Goal: Complete application form

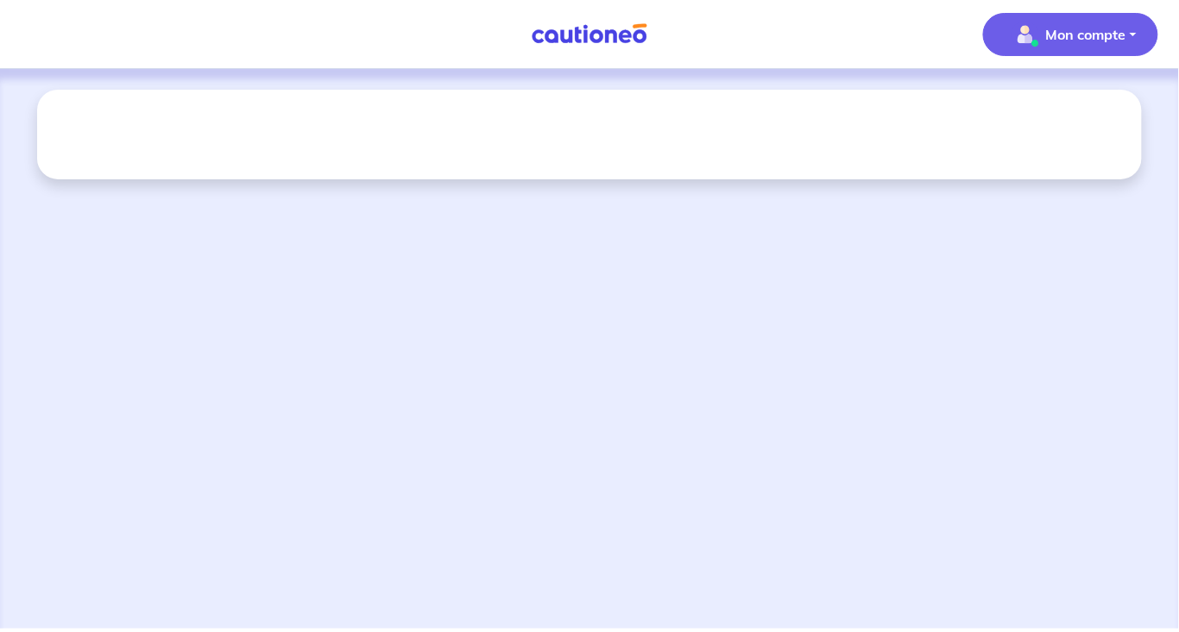
click at [1069, 35] on p "Mon compte" at bounding box center [1086, 34] width 80 height 21
click at [923, 48] on nav "Mon compte Mes informations Me déconnecter Me déconnecter" at bounding box center [589, 34] width 1179 height 69
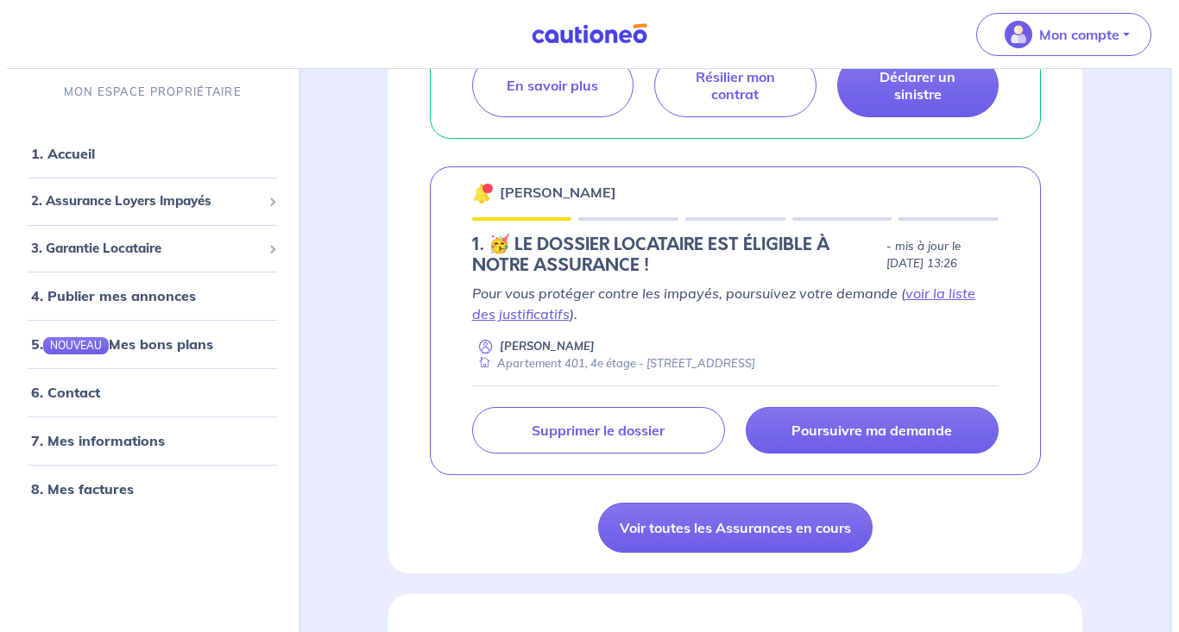
scroll to position [522, 0]
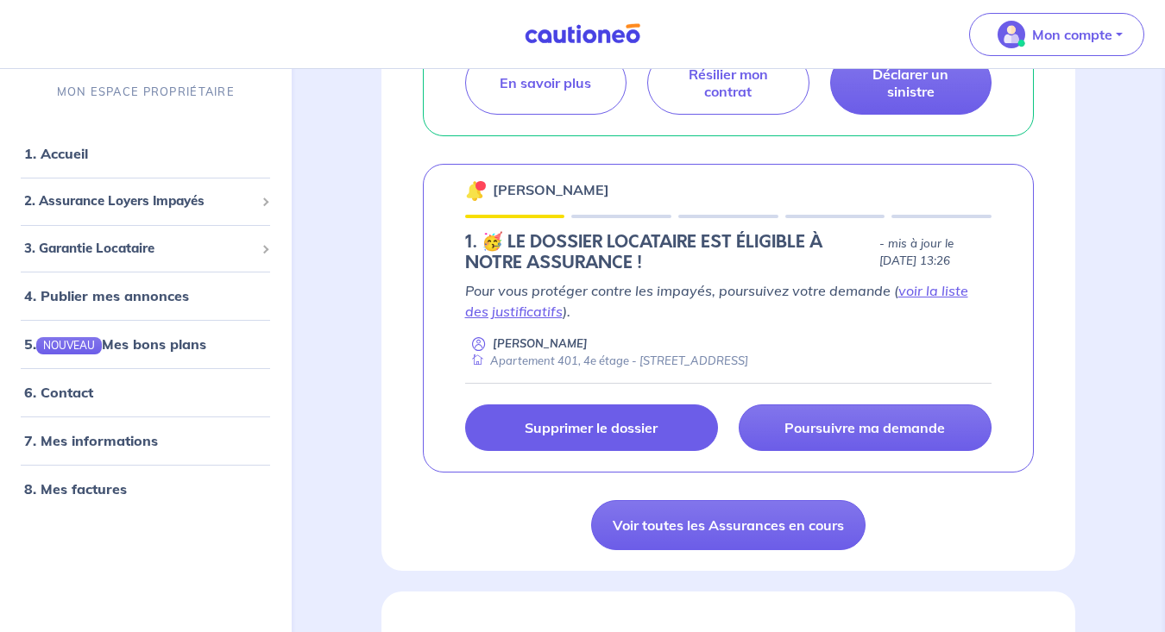
click at [565, 419] on p "Supprimer le dossier" at bounding box center [591, 427] width 133 height 17
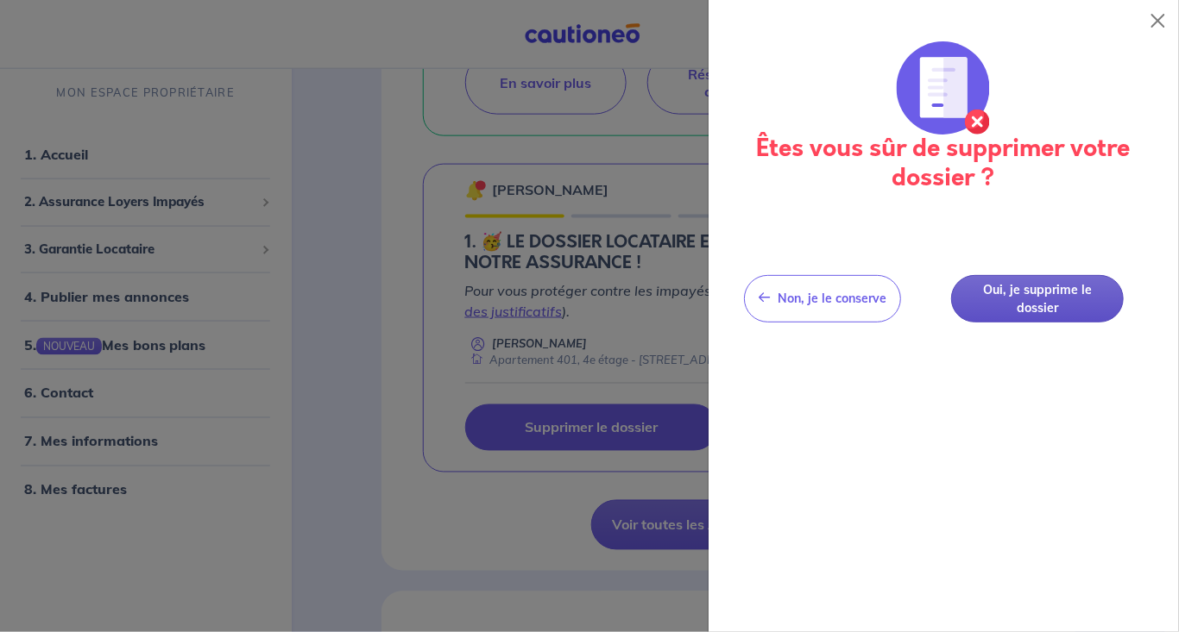
click at [1015, 301] on button "Oui, je supprime le dossier" at bounding box center [1037, 298] width 173 height 47
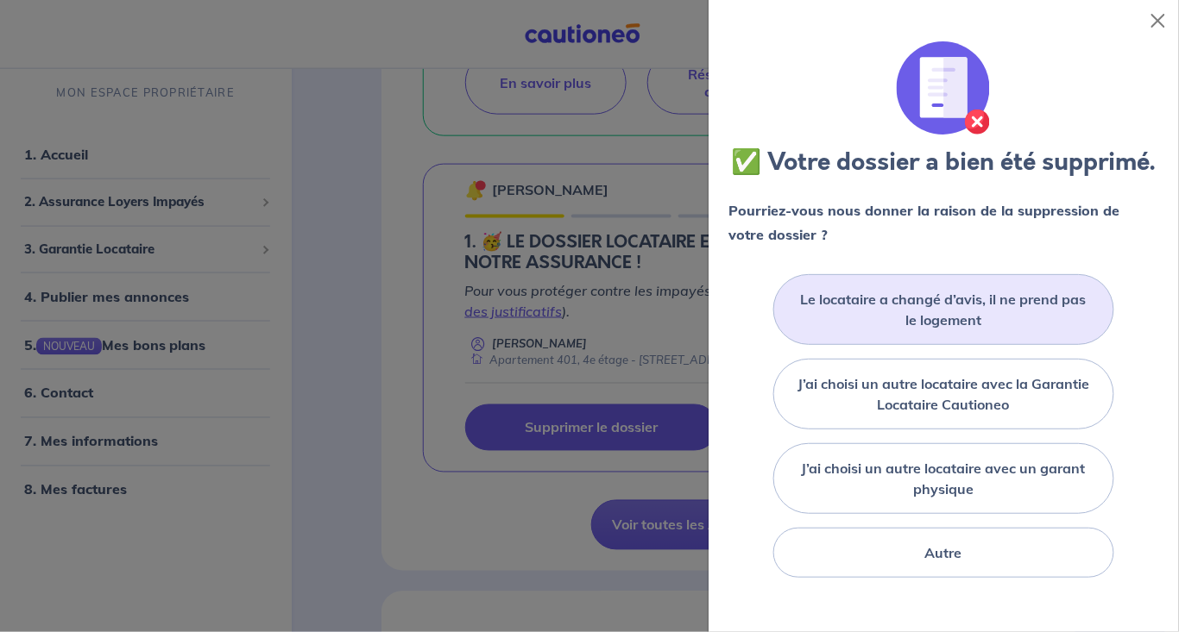
click at [930, 329] on label "Le locataire a changé d’avis, il ne prend pas le logement" at bounding box center [943, 309] width 297 height 41
click at [0, 0] on input "Le locataire a changé d’avis, il ne prend pas le logement" at bounding box center [0, 0] width 0 height 0
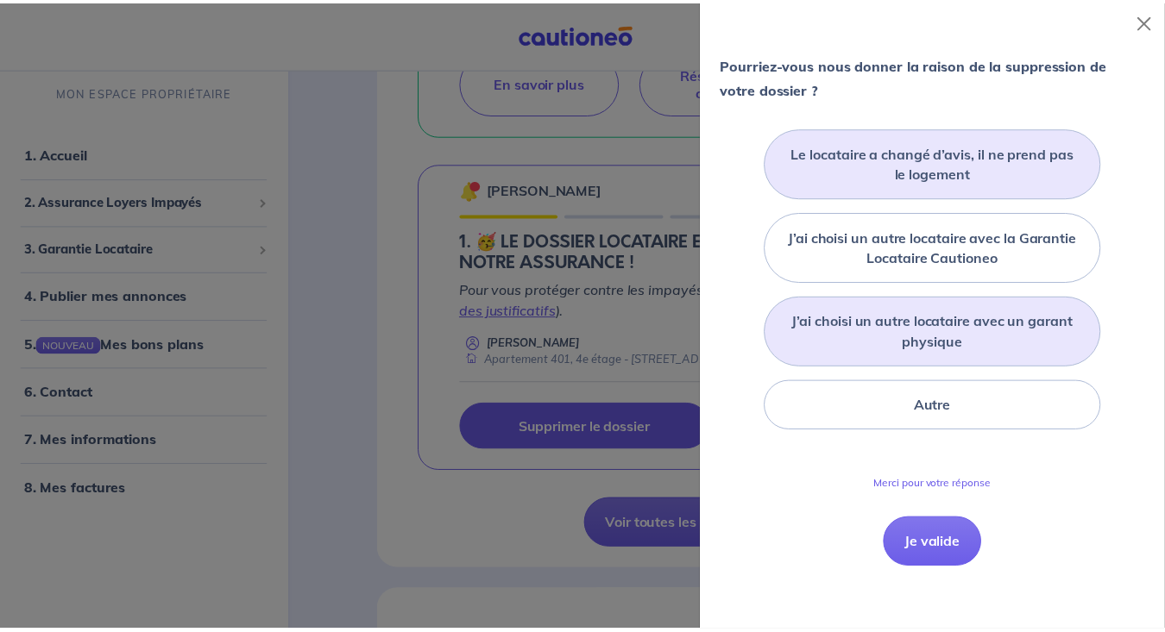
scroll to position [138, 0]
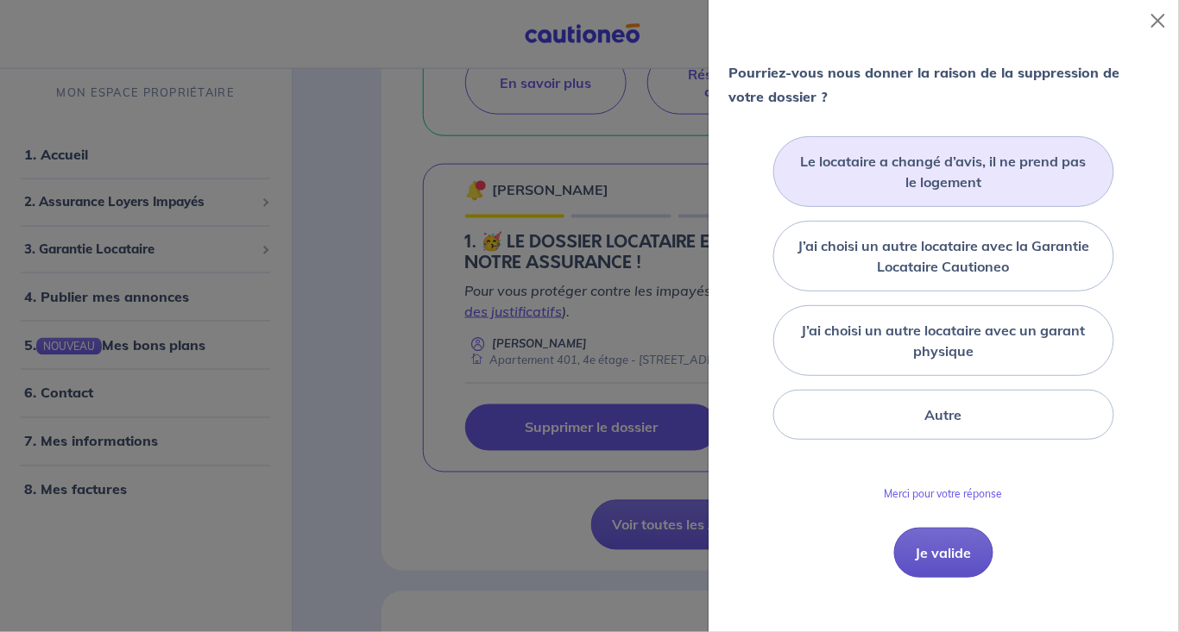
click at [937, 576] on button "Je valide" at bounding box center [943, 553] width 99 height 50
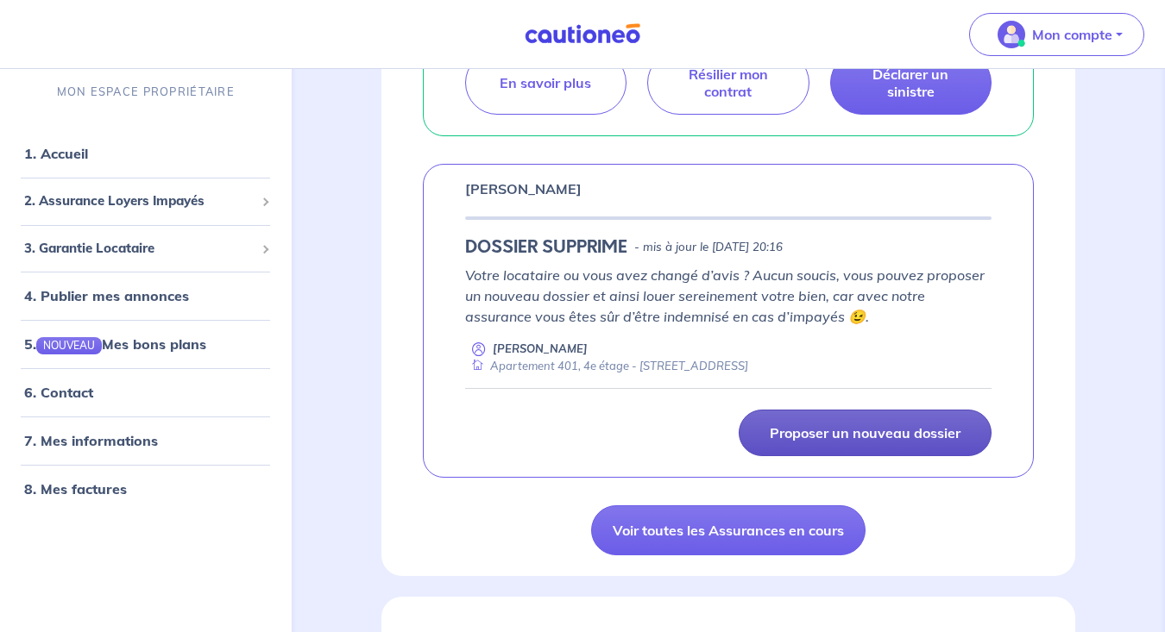
click at [909, 426] on p "Proposer un nouveau dossier" at bounding box center [865, 433] width 191 height 17
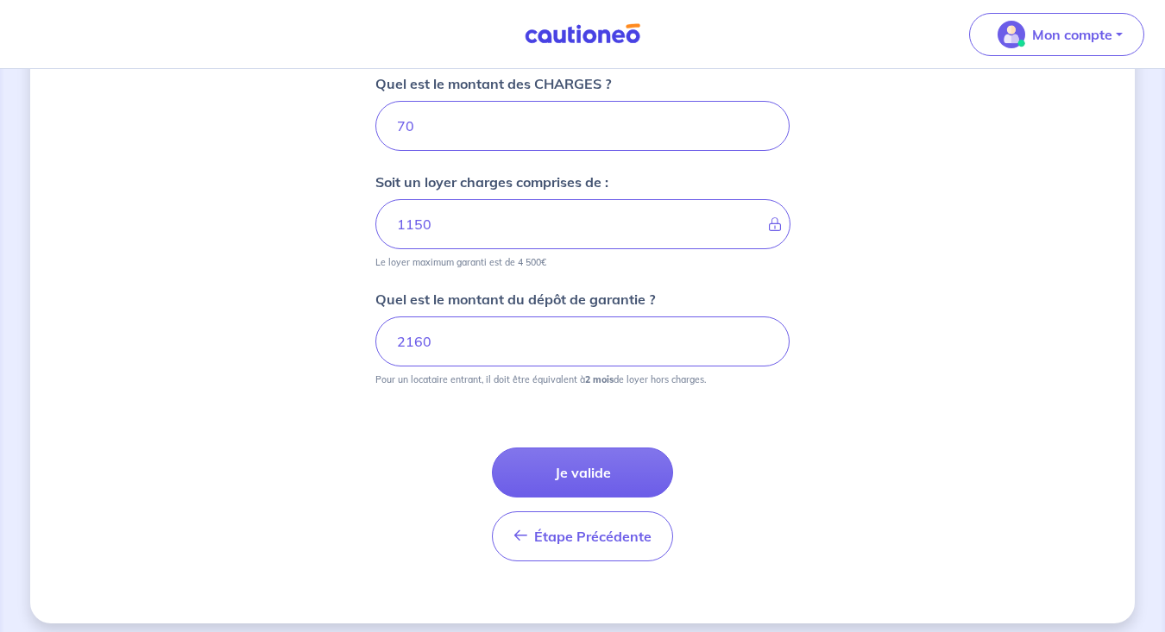
scroll to position [804, 0]
click at [579, 467] on button "Je valide" at bounding box center [582, 472] width 181 height 50
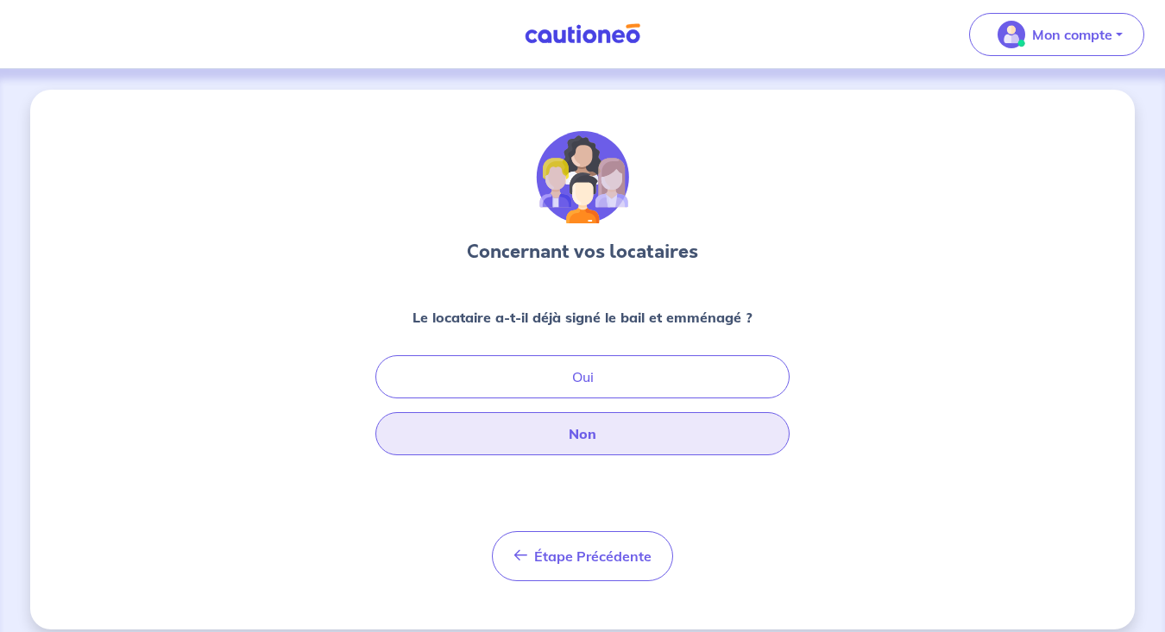
click at [607, 439] on button "Non" at bounding box center [582, 433] width 414 height 43
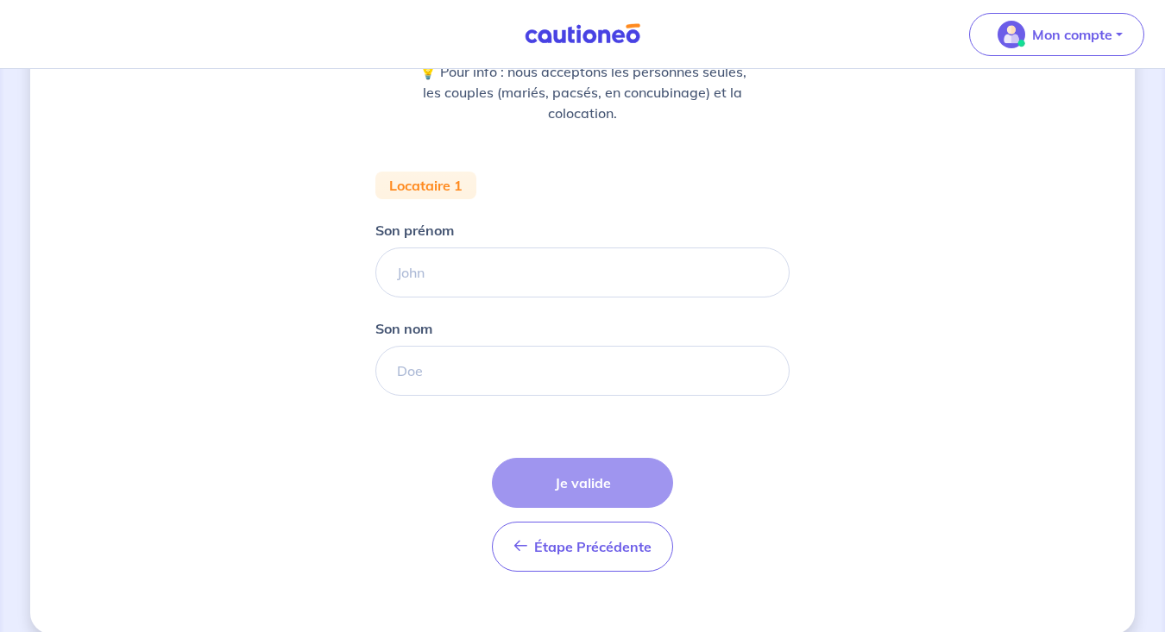
scroll to position [264, 0]
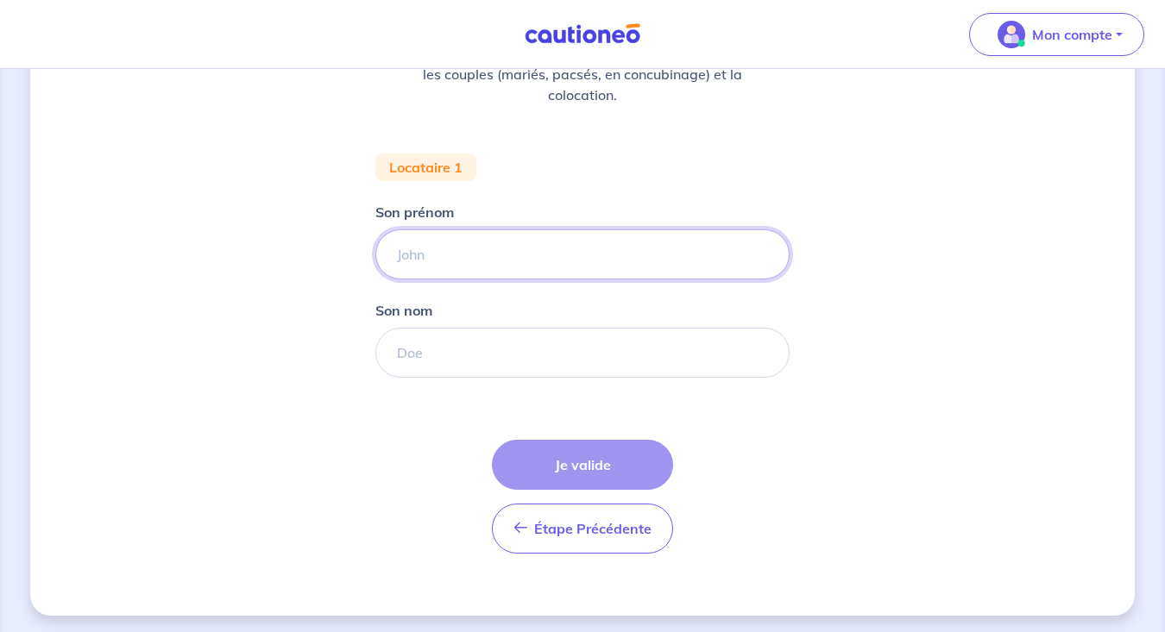
click at [482, 262] on input "Son prénom" at bounding box center [582, 255] width 414 height 50
type input "Clémence"
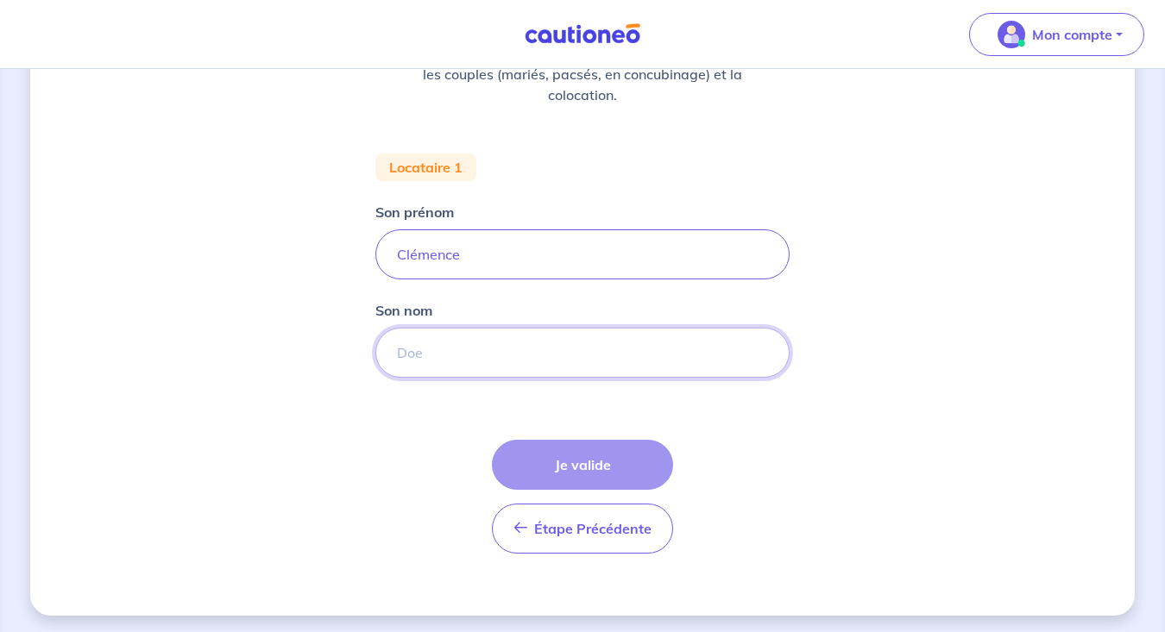
click at [452, 362] on input "Son nom" at bounding box center [582, 353] width 414 height 50
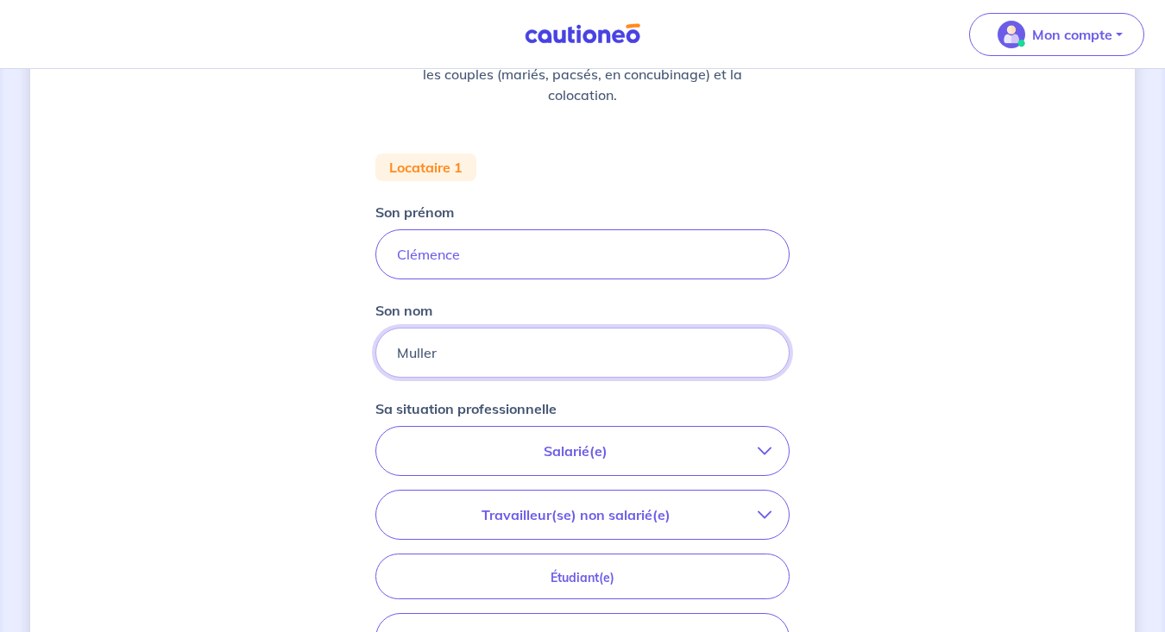
type input "Muller"
click at [583, 456] on p "Salarié(e)" at bounding box center [575, 451] width 364 height 21
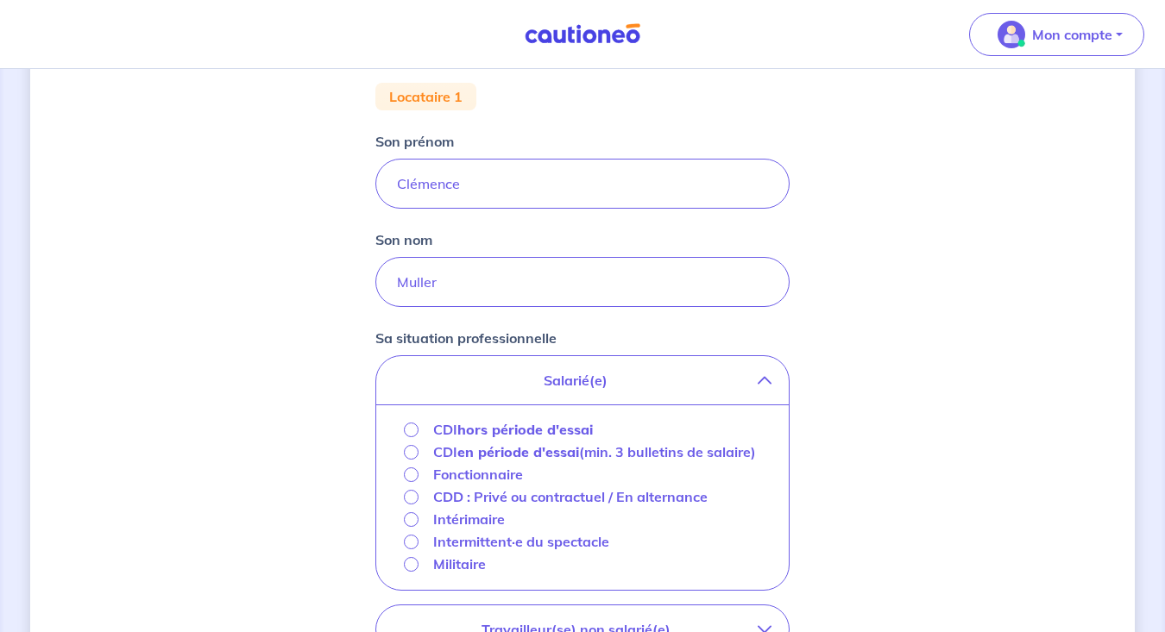
scroll to position [373, 0]
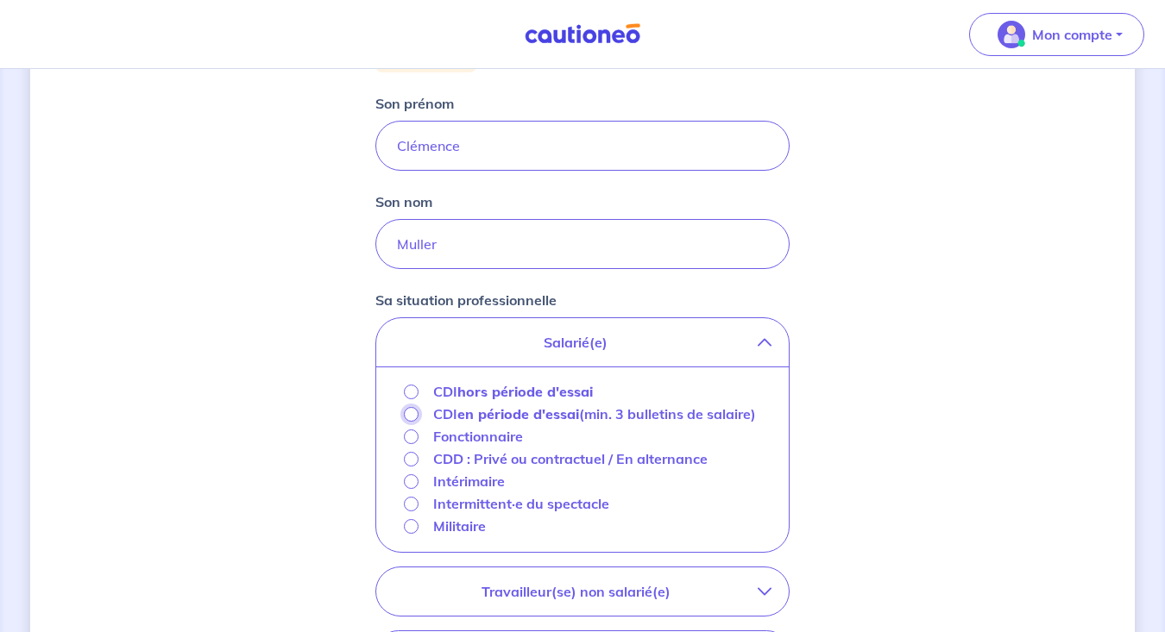
click at [409, 409] on input "CDI en période d'essai (min. 3 bulletins de salaire)" at bounding box center [411, 414] width 15 height 15
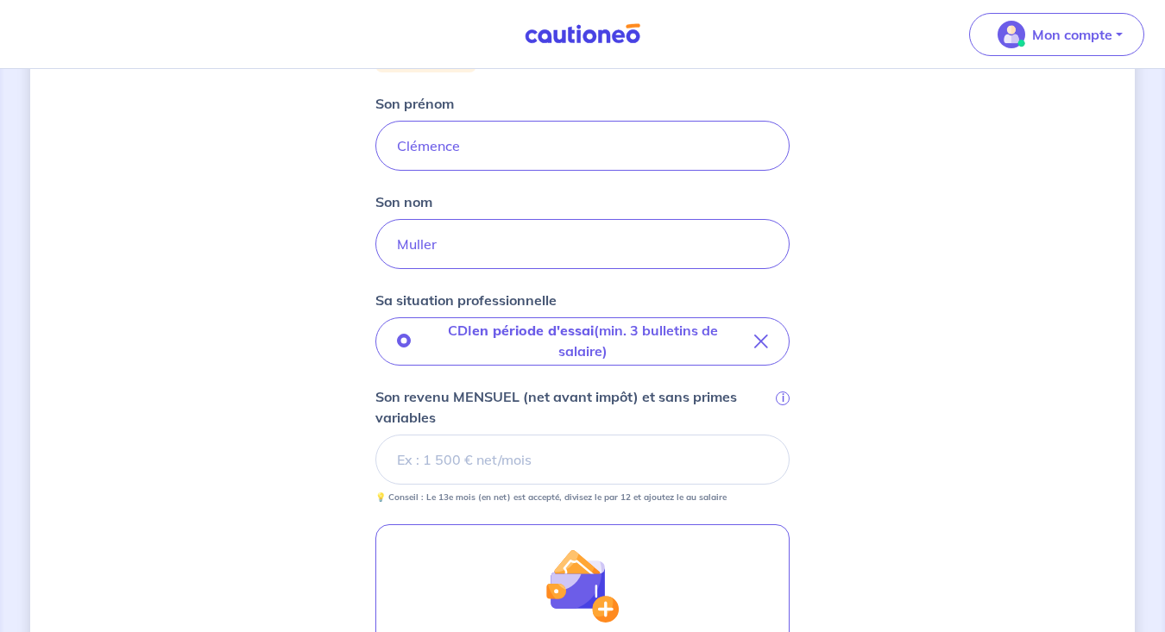
click at [502, 456] on input "Son revenu MENSUEL (net avant impôt) et sans primes variables i" at bounding box center [582, 460] width 414 height 50
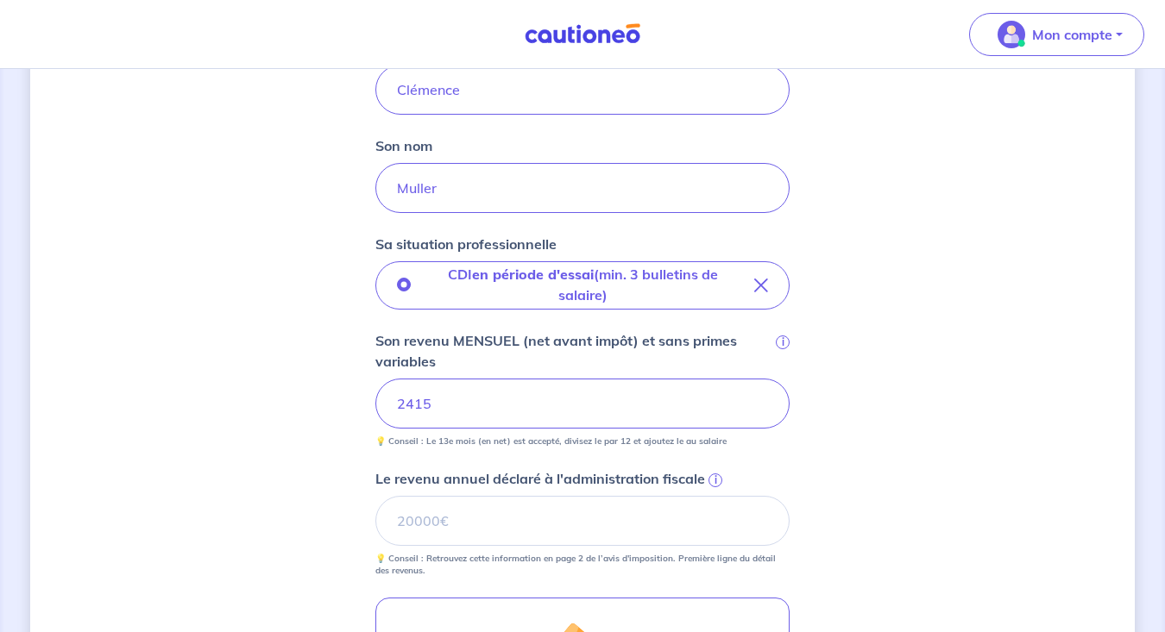
scroll to position [430, 0]
click at [507, 407] on input "2415" at bounding box center [582, 403] width 414 height 50
click at [864, 388] on div "Concernant vos locataires 💡 Pour info : nous acceptons les personnes seules, le…" at bounding box center [582, 334] width 1104 height 1348
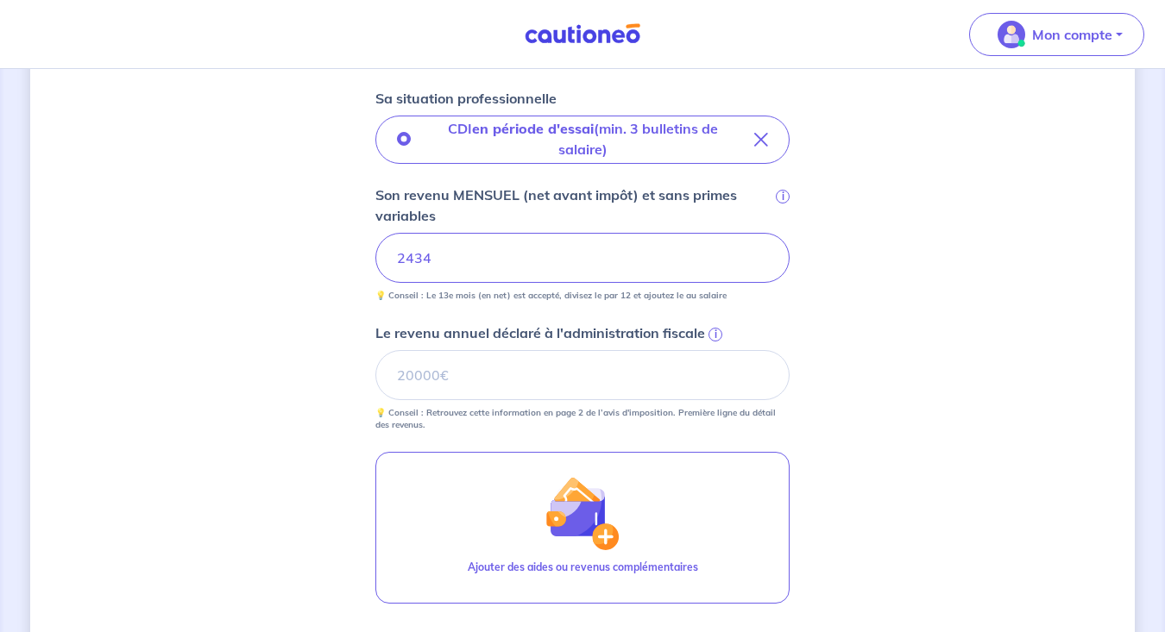
scroll to position [576, 0]
click at [500, 361] on input "Le revenu annuel déclaré à l'administration fiscale i" at bounding box center [582, 374] width 414 height 50
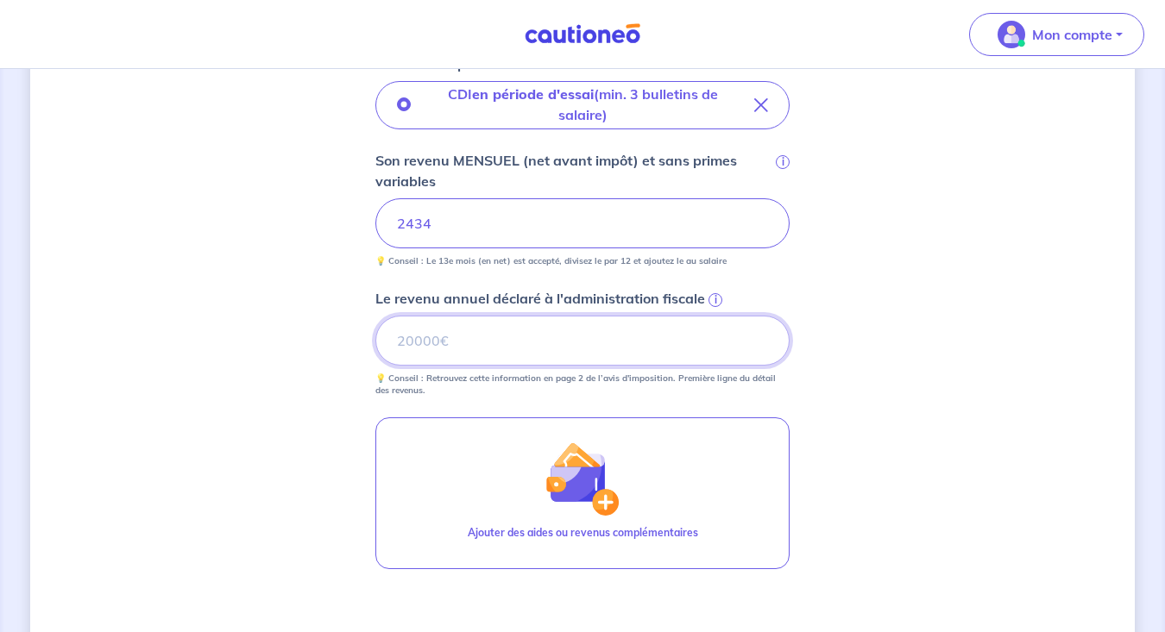
scroll to position [619, 0]
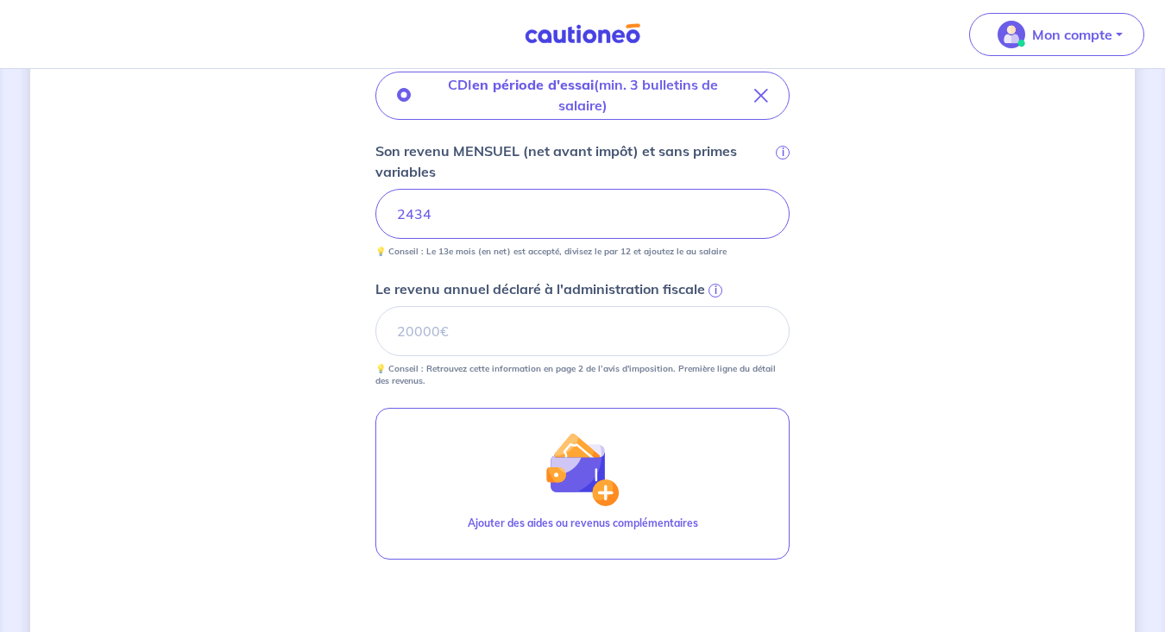
click at [715, 284] on span "i" at bounding box center [715, 291] width 14 height 14
click at [715, 306] on input "Le revenu annuel déclaré à l'administration fiscale i" at bounding box center [582, 331] width 414 height 50
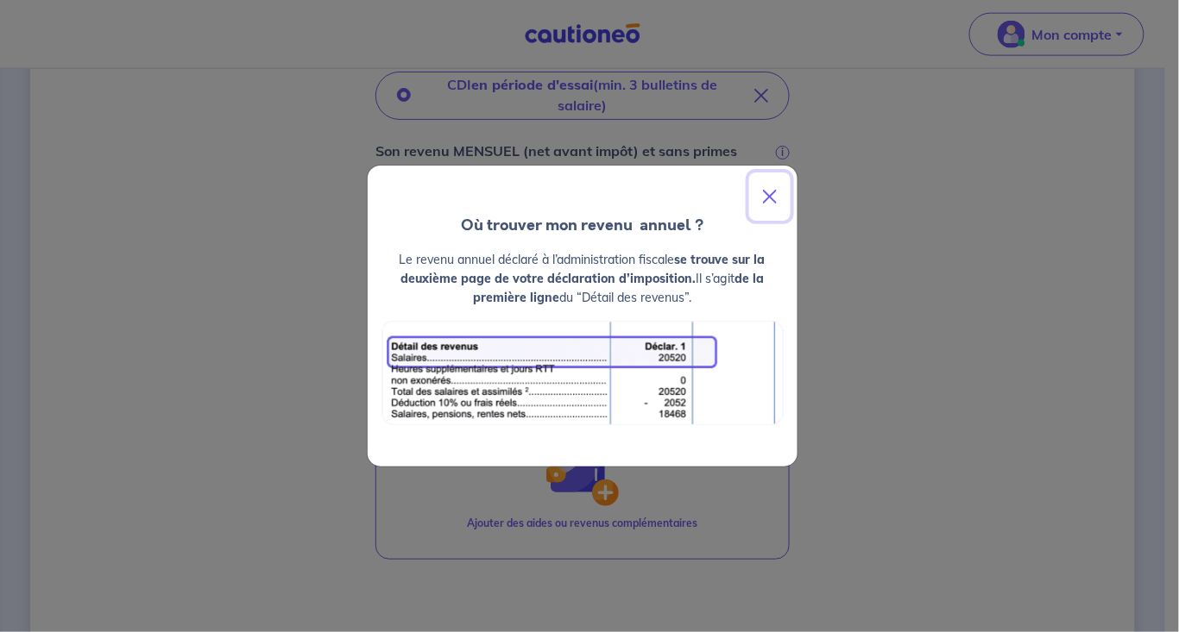
click at [771, 193] on button "Close" at bounding box center [769, 197] width 41 height 48
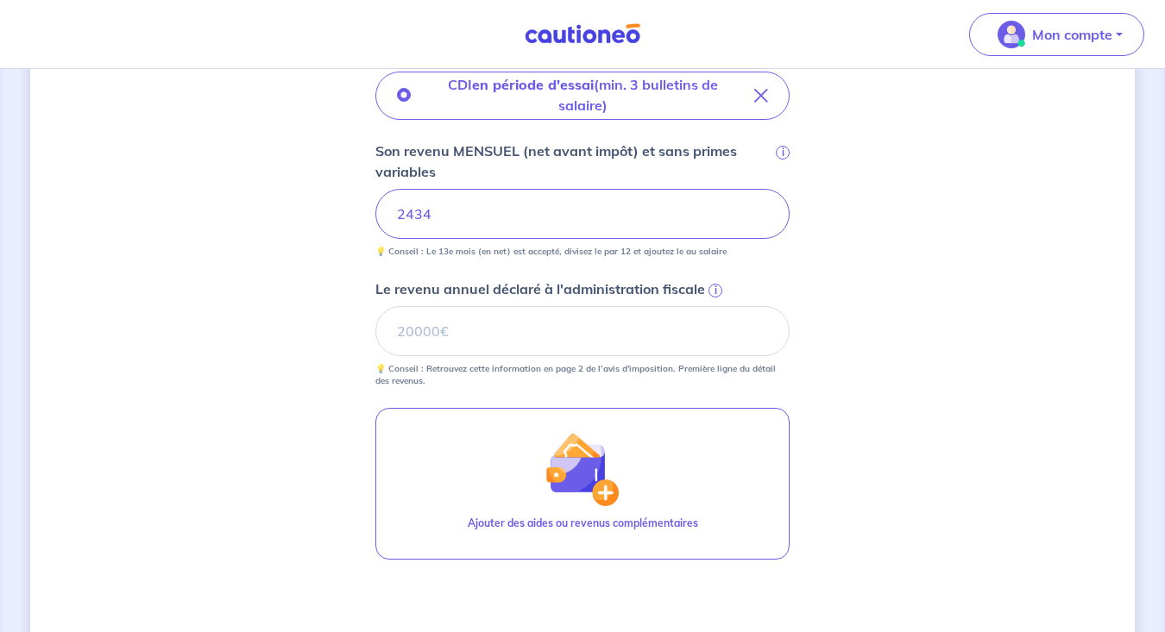
click at [538, 363] on p "💡 Conseil : Retrouvez cette information en page 2 de l’avis d'imposition. Premi…" at bounding box center [582, 375] width 414 height 24
click at [532, 346] on input "Le revenu annuel déclaré à l'administration fiscale i" at bounding box center [582, 331] width 414 height 50
type input "14686"
click at [882, 466] on div "Concernant vos locataires 💡 Pour info : nous acceptons les personnes seules, le…" at bounding box center [582, 145] width 1104 height 1348
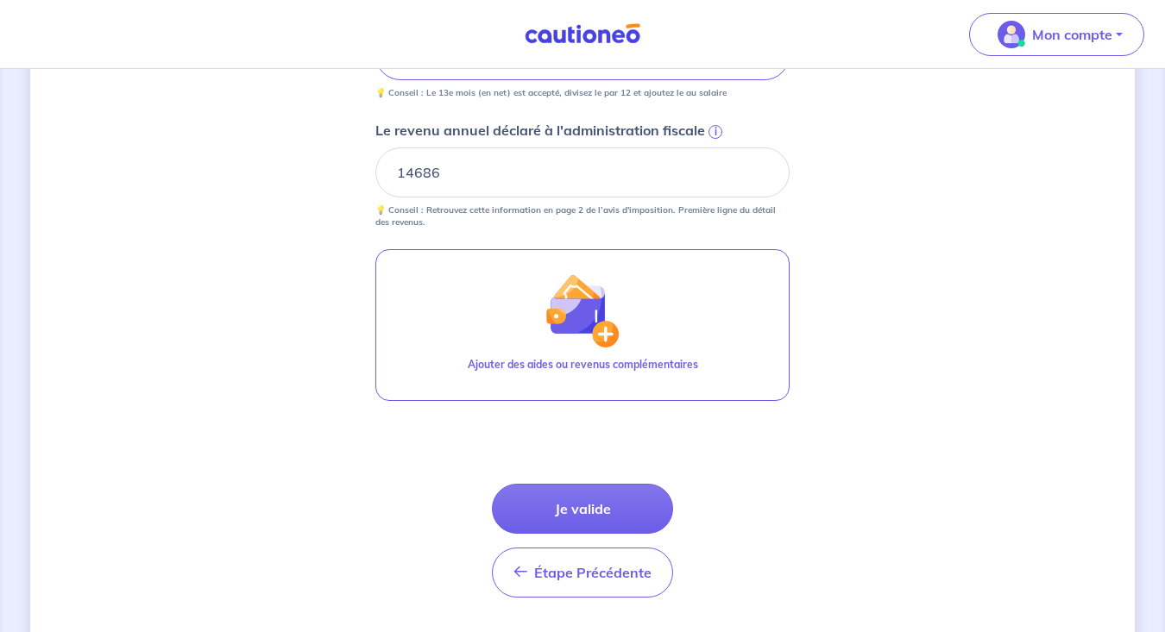
scroll to position [778, 0]
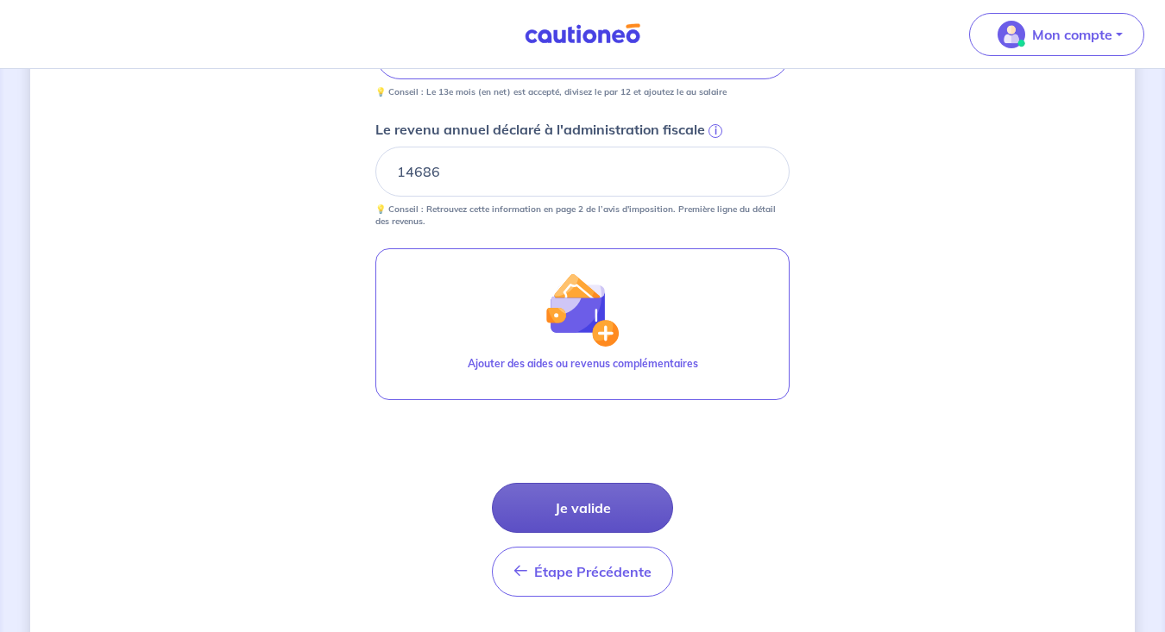
click at [623, 500] on button "Je valide" at bounding box center [582, 508] width 181 height 50
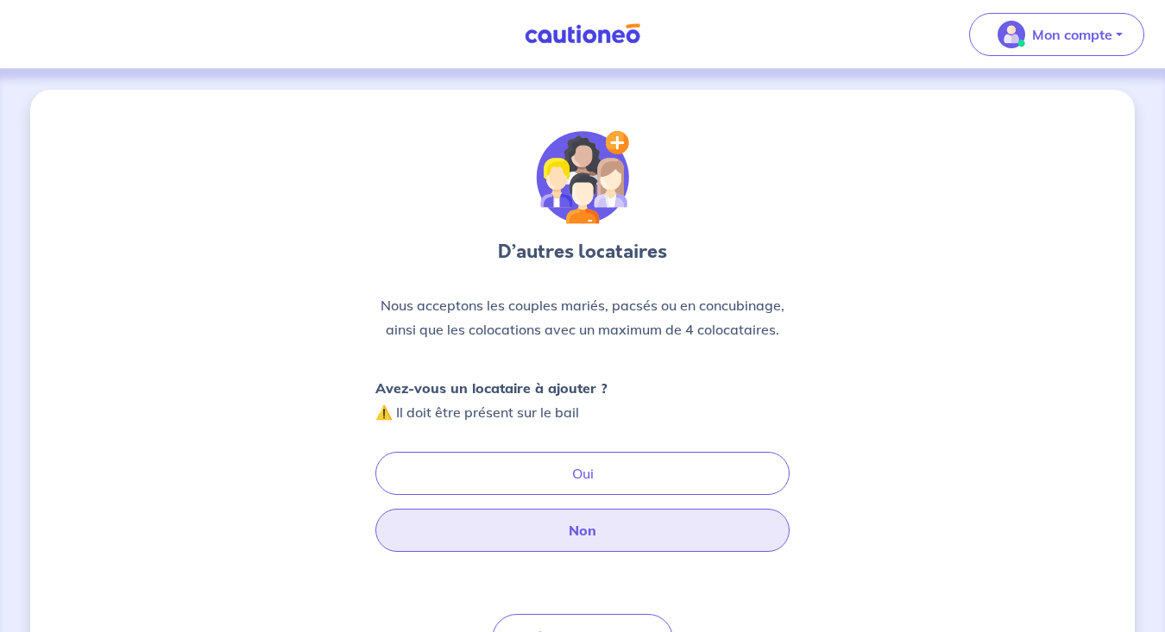
click at [608, 528] on button "Non" at bounding box center [582, 530] width 414 height 43
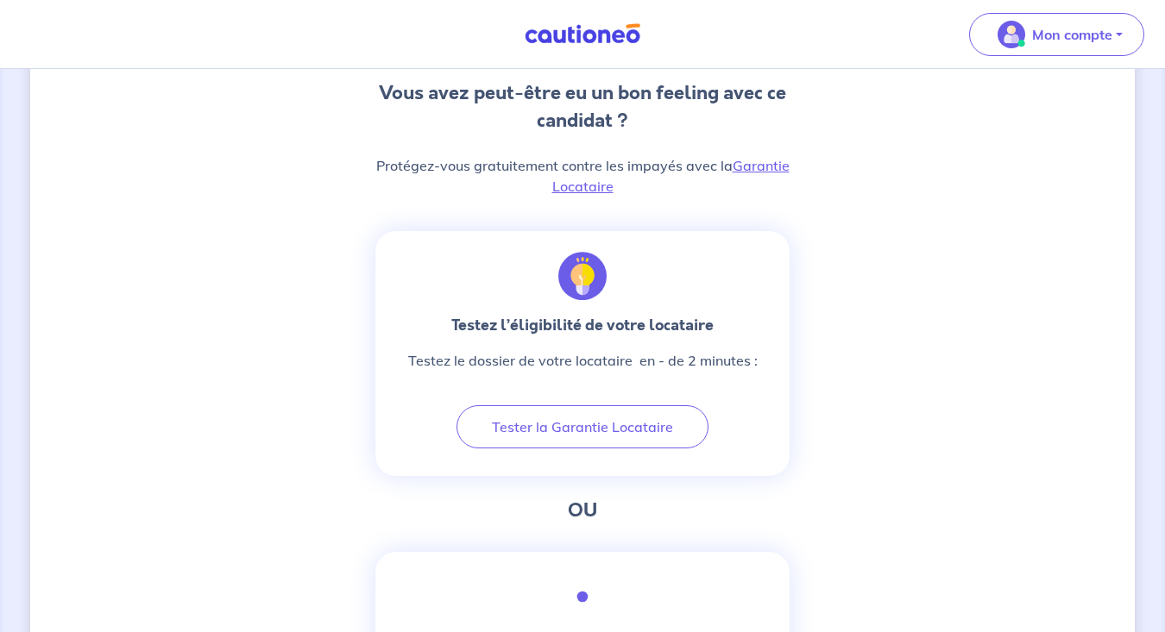
scroll to position [463, 0]
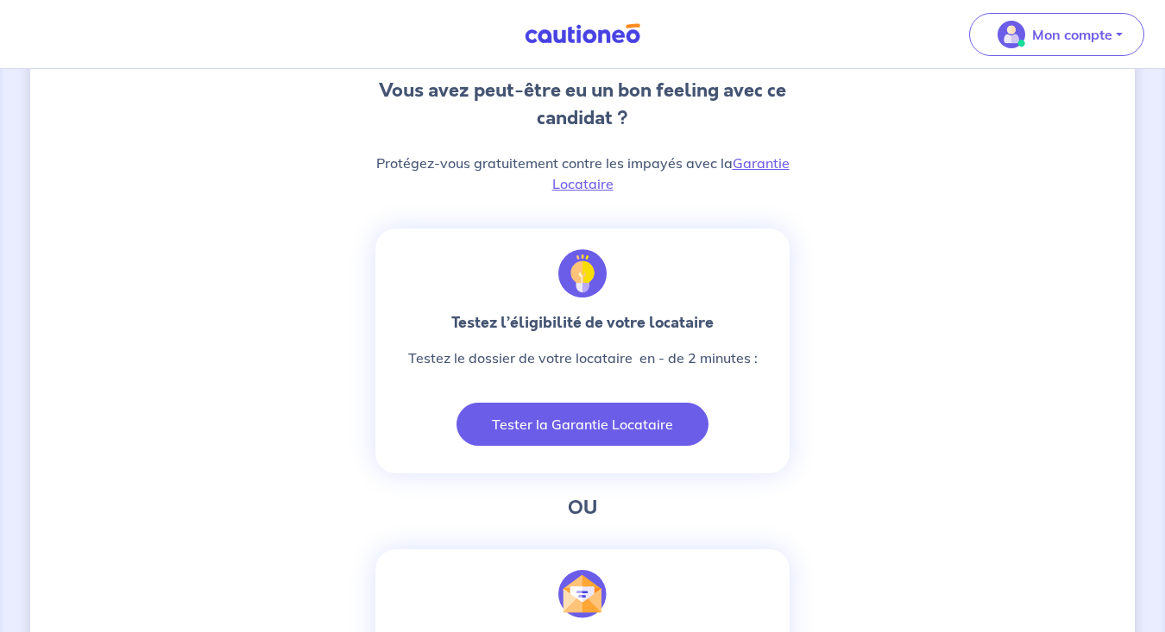
click at [593, 420] on button "Tester la Garantie Locataire" at bounding box center [582, 424] width 252 height 43
